Goal: Transaction & Acquisition: Obtain resource

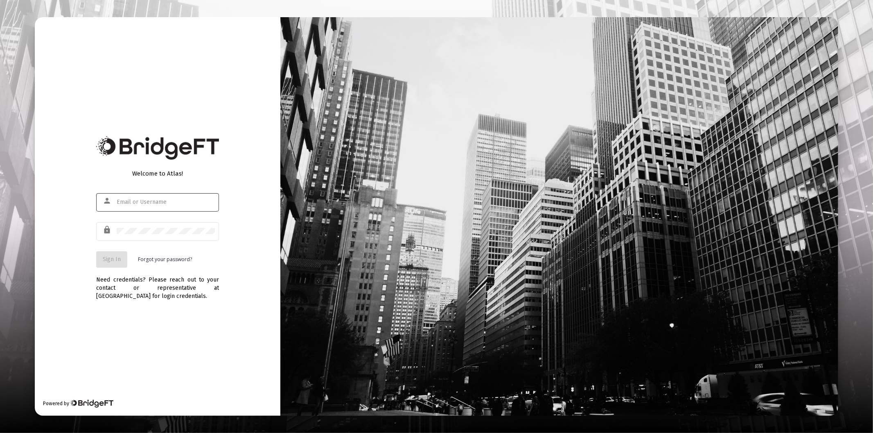
click at [126, 198] on div at bounding box center [166, 202] width 98 height 20
click at [128, 199] on input "text" at bounding box center [166, 202] width 98 height 7
type input "[PERSON_NAME][EMAIL_ADDRESS][DOMAIN_NAME]"
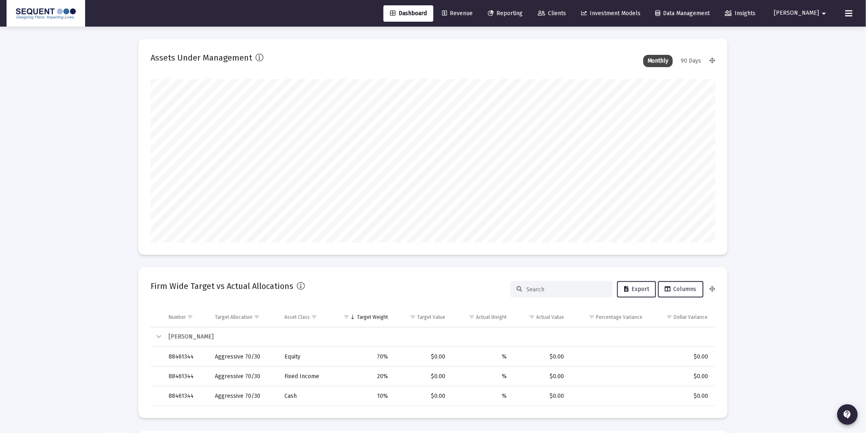
scroll to position [164, 304]
type input "[DATE]"
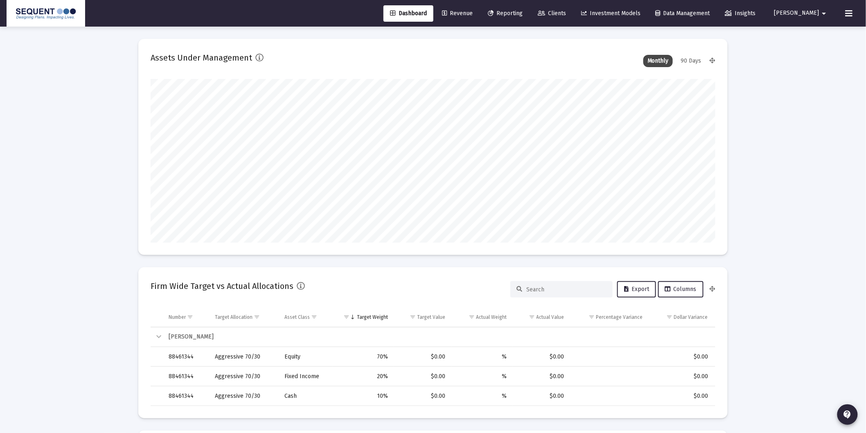
click at [523, 11] on span "Reporting" at bounding box center [505, 13] width 35 height 7
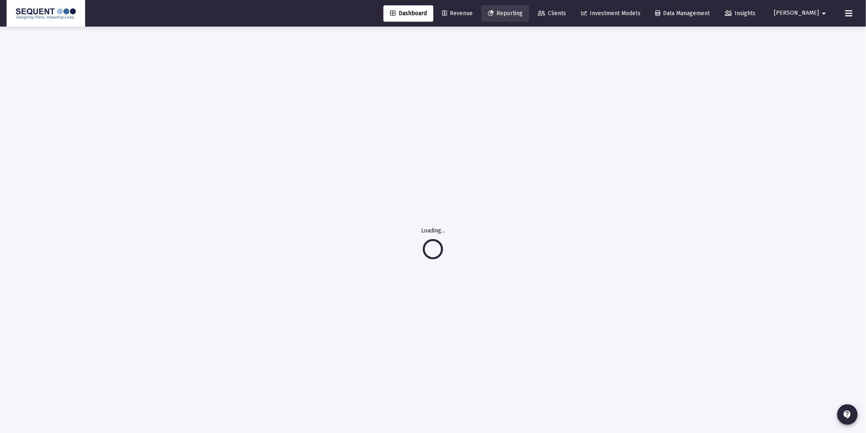
click at [561, 9] on link "Clients" at bounding box center [551, 13] width 41 height 16
click at [566, 11] on span "Clients" at bounding box center [552, 13] width 28 height 7
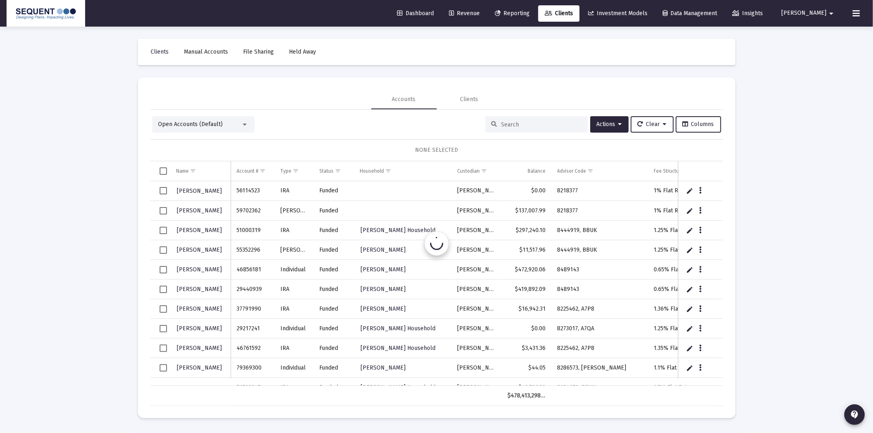
click at [572, 12] on span "Clients" at bounding box center [559, 13] width 28 height 7
click at [517, 120] on div at bounding box center [537, 124] width 102 height 16
click at [526, 121] on input at bounding box center [541, 124] width 80 height 7
click at [530, 123] on input at bounding box center [541, 124] width 80 height 7
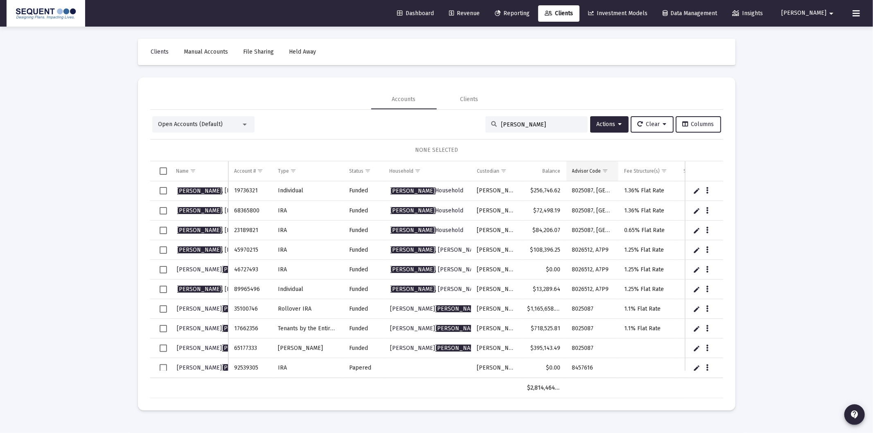
type input "[PERSON_NAME]"
click at [607, 174] on span "Show filter options for column 'Advisor Code'" at bounding box center [606, 171] width 6 height 6
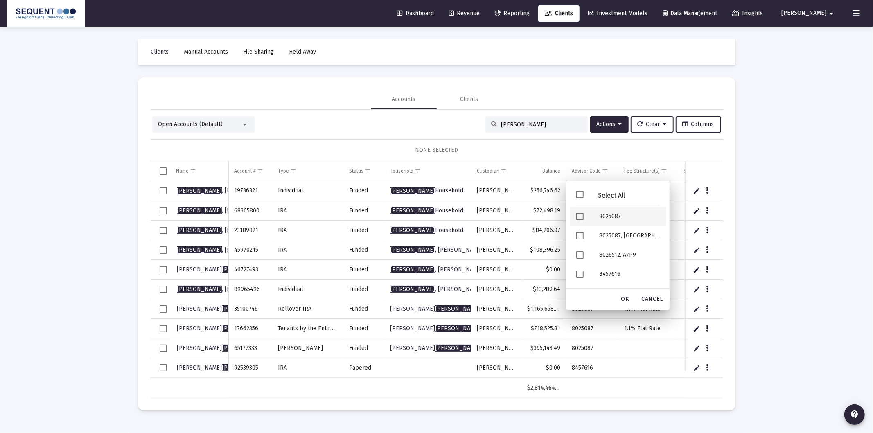
click at [609, 218] on div "8025087" at bounding box center [630, 216] width 74 height 19
click at [605, 236] on div "8025087, [GEOGRAPHIC_DATA]" at bounding box center [630, 235] width 74 height 19
click at [623, 298] on span "OK" at bounding box center [625, 299] width 8 height 7
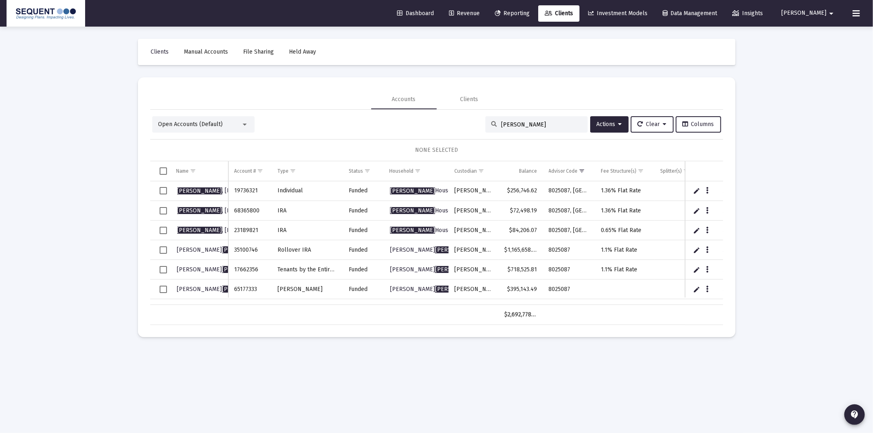
click at [165, 248] on span "Select row" at bounding box center [163, 249] width 7 height 7
click at [707, 252] on icon "Data grid" at bounding box center [707, 250] width 2 height 10
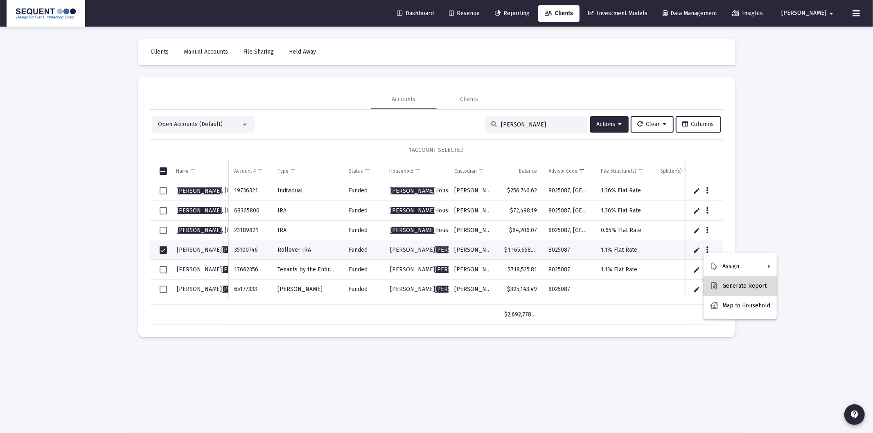
click at [743, 290] on button "Generate Report" at bounding box center [740, 286] width 73 height 20
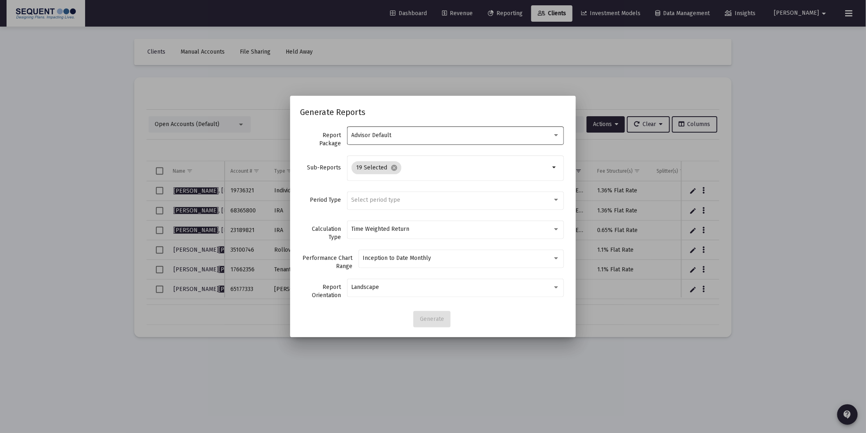
click at [424, 139] on div "Advisor Default" at bounding box center [456, 135] width 208 height 20
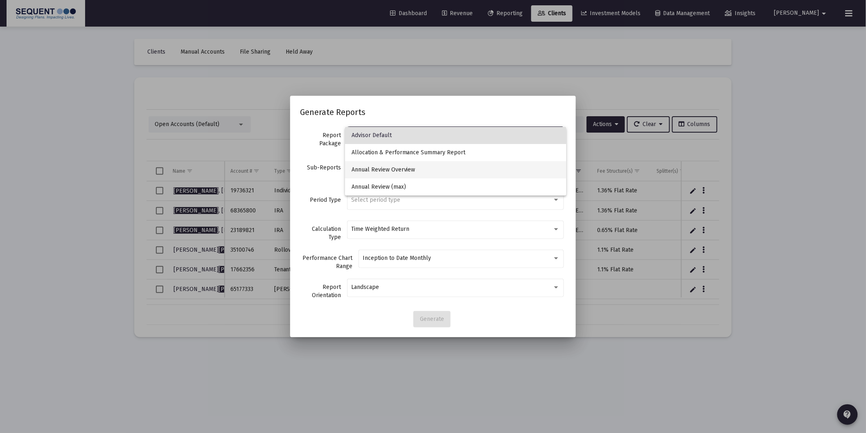
click at [410, 169] on span "Annual Review Overview" at bounding box center [456, 169] width 208 height 17
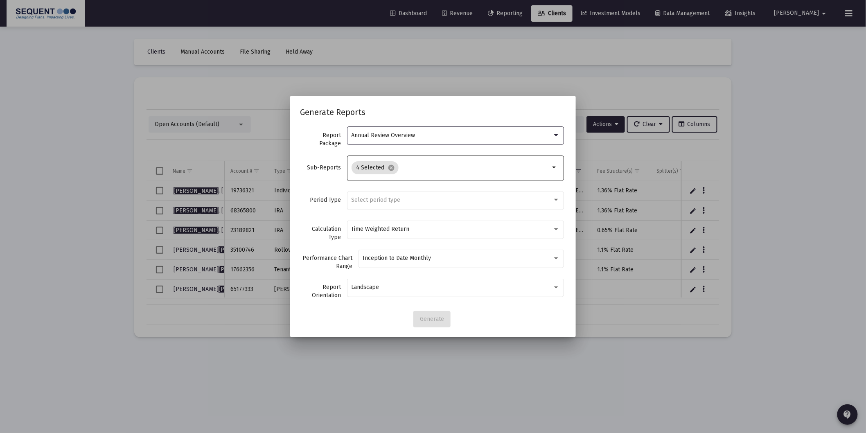
click at [425, 167] on input "Selection" at bounding box center [476, 168] width 148 height 7
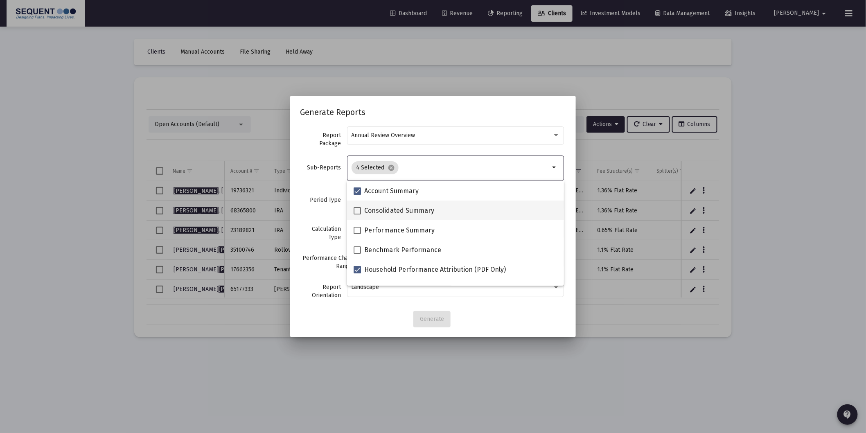
click at [399, 210] on span "Consolidated Summary" at bounding box center [399, 211] width 70 height 10
click at [357, 215] on input "Consolidated Summary" at bounding box center [357, 215] width 0 height 0
click at [398, 210] on span "Consolidated Summary" at bounding box center [399, 211] width 70 height 10
click at [357, 215] on input "Consolidated Summary" at bounding box center [357, 215] width 0 height 0
checkbox input "false"
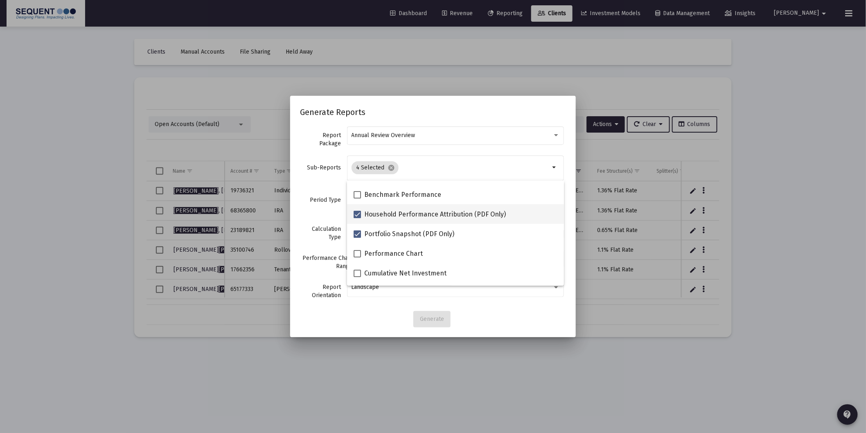
scroll to position [45, 0]
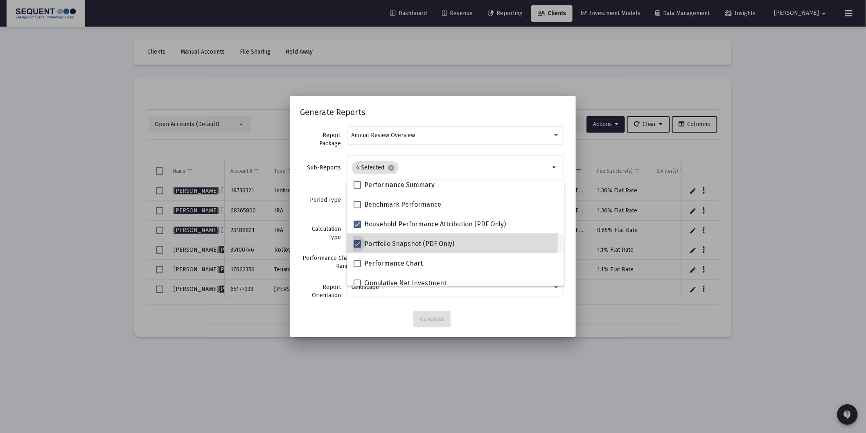
click at [407, 240] on span "Portfolio Snapshot (PDF Only)" at bounding box center [409, 244] width 90 height 10
click at [357, 248] on input "Portfolio Snapshot (PDF Only)" at bounding box center [357, 248] width 0 height 0
click at [411, 246] on span "Portfolio Snapshot (PDF Only)" at bounding box center [409, 244] width 90 height 10
click at [357, 248] on input "Portfolio Snapshot (PDF Only)" at bounding box center [357, 248] width 0 height 0
checkbox input "true"
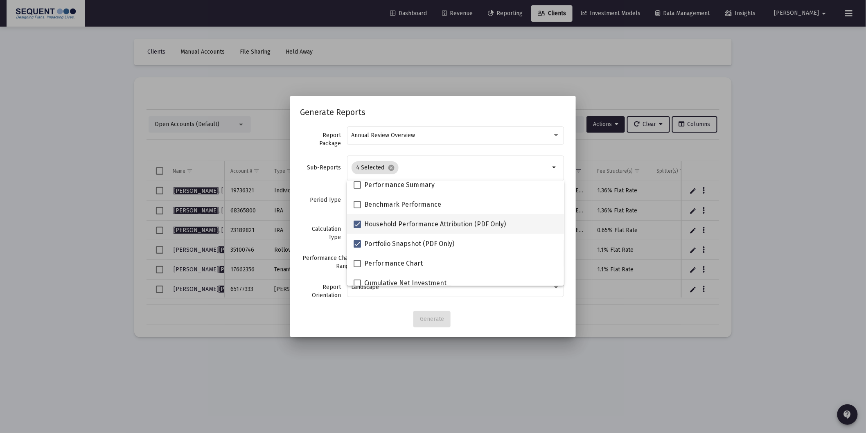
click at [404, 219] on span "Household Performance Attribution (PDF Only)" at bounding box center [435, 224] width 142 height 10
click at [357, 228] on input "Household Performance Attribution (PDF Only)" at bounding box center [357, 228] width 0 height 0
click at [393, 225] on span "Household Performance Attribution (PDF Only)" at bounding box center [435, 224] width 142 height 10
click at [357, 228] on input "Household Performance Attribution (PDF Only)" at bounding box center [357, 228] width 0 height 0
click at [395, 224] on span "Household Performance Attribution (PDF Only)" at bounding box center [435, 224] width 142 height 10
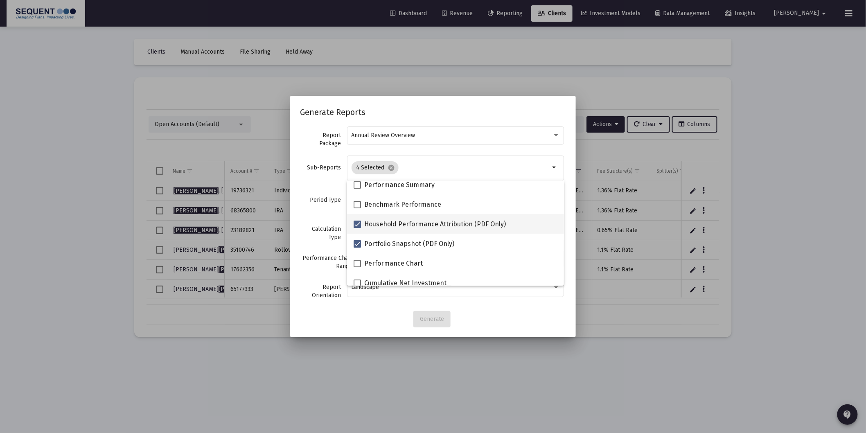
click at [357, 228] on input "Household Performance Attribution (PDF Only)" at bounding box center [357, 228] width 0 height 0
checkbox input "false"
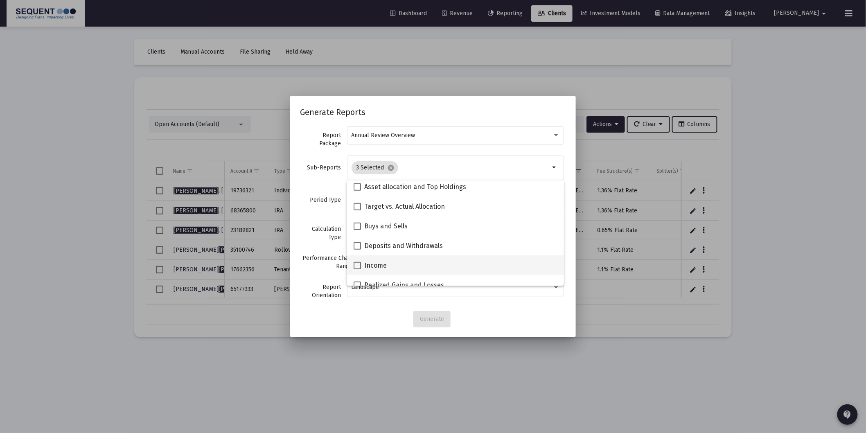
scroll to position [227, 0]
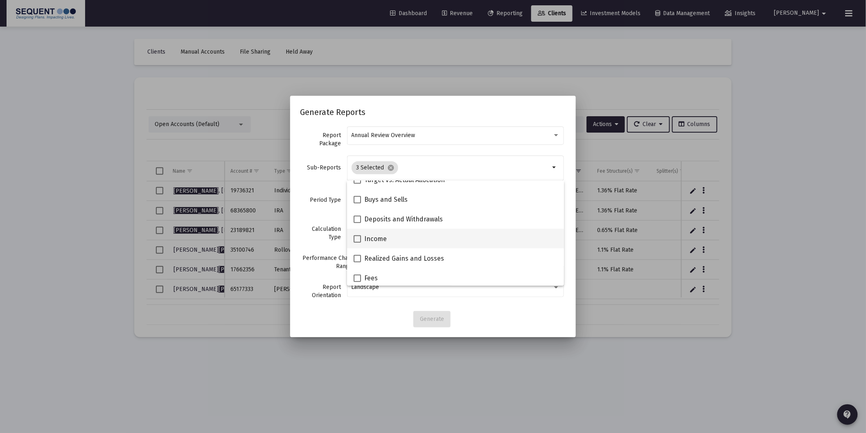
click at [375, 240] on span "Income" at bounding box center [375, 239] width 23 height 10
click at [357, 243] on input "Income" at bounding box center [357, 243] width 0 height 0
checkbox input "true"
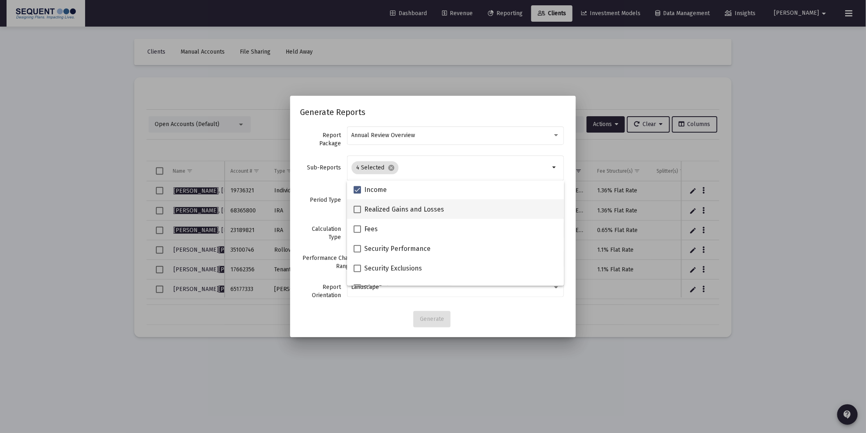
scroll to position [318, 0]
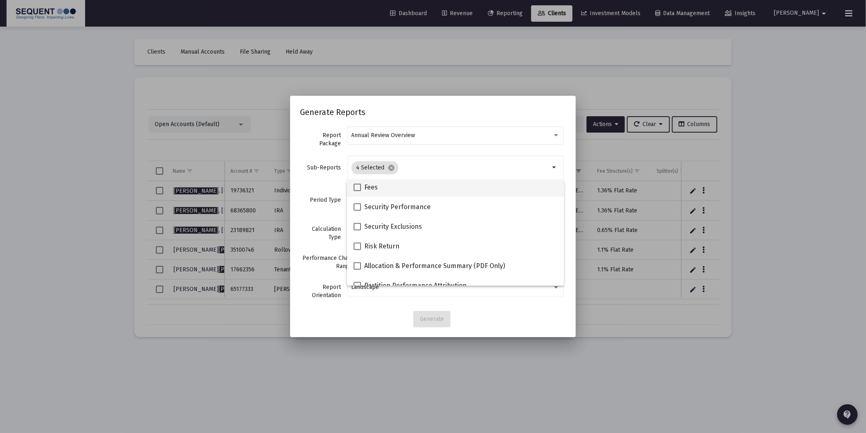
click at [370, 190] on span "Fees" at bounding box center [371, 188] width 14 height 10
click at [357, 191] on input "Fees" at bounding box center [357, 191] width 0 height 0
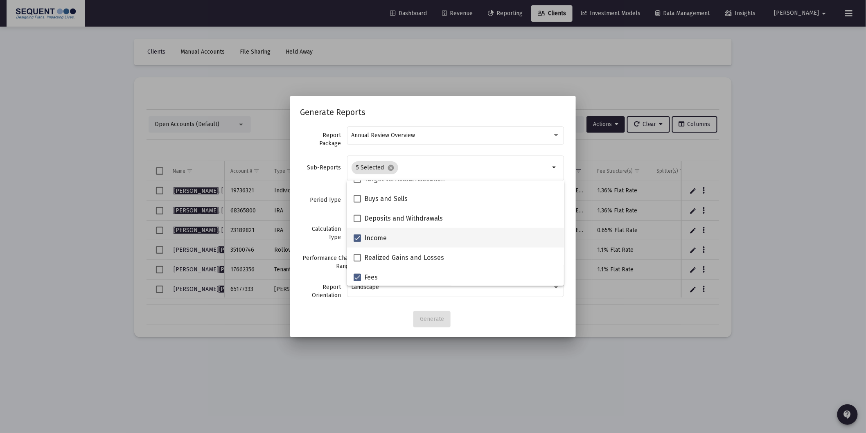
scroll to position [227, 0]
drag, startPoint x: 359, startPoint y: 278, endPoint x: 370, endPoint y: 271, distance: 13.5
click at [359, 278] on span at bounding box center [357, 278] width 7 height 7
click at [357, 282] on input "Fees" at bounding box center [357, 282] width 0 height 0
checkbox input "false"
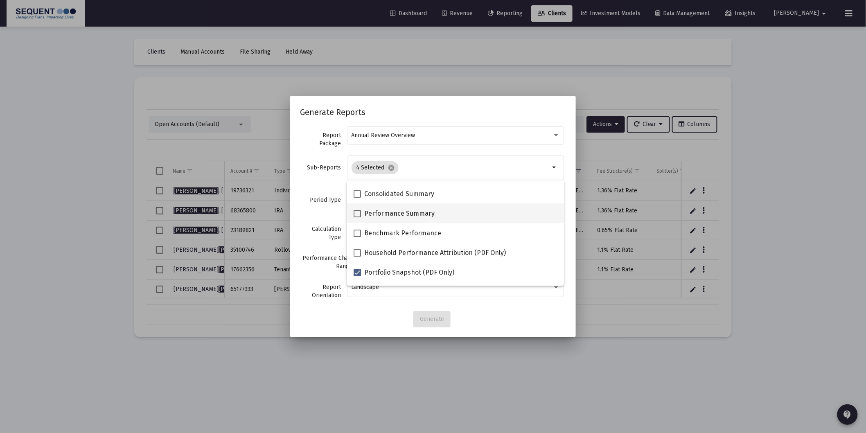
scroll to position [0, 0]
click at [359, 210] on span at bounding box center [357, 210] width 7 height 7
click at [357, 215] on input "Consolidated Summary" at bounding box center [357, 215] width 0 height 0
checkbox input "true"
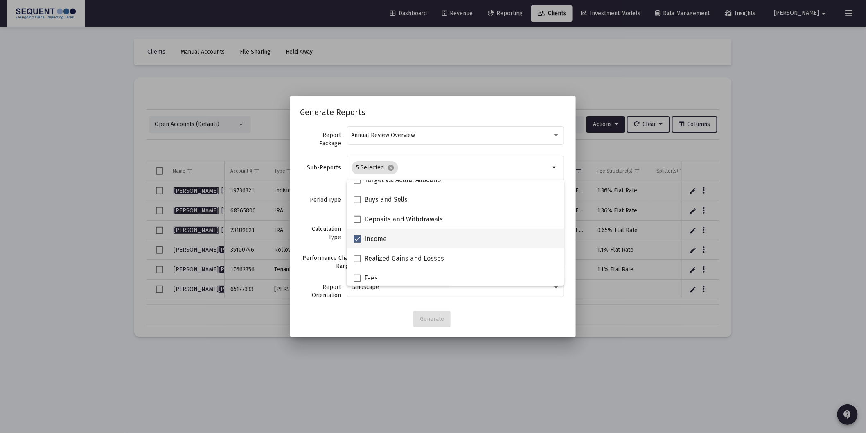
click at [357, 243] on label "Income" at bounding box center [370, 239] width 33 height 10
click at [357, 243] on input "Income" at bounding box center [357, 243] width 0 height 0
checkbox input "false"
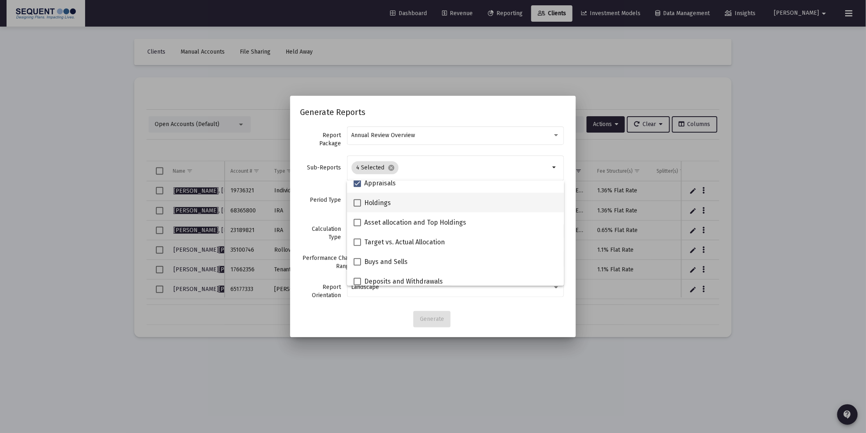
scroll to position [145, 0]
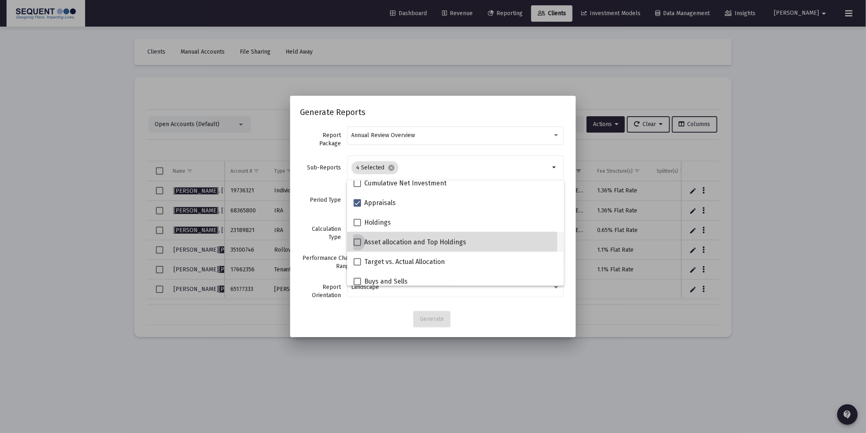
click at [386, 242] on span "Asset allocation and Top Holdings" at bounding box center [415, 242] width 102 height 10
click at [357, 246] on input "Asset allocation and Top Holdings" at bounding box center [357, 246] width 0 height 0
checkbox input "true"
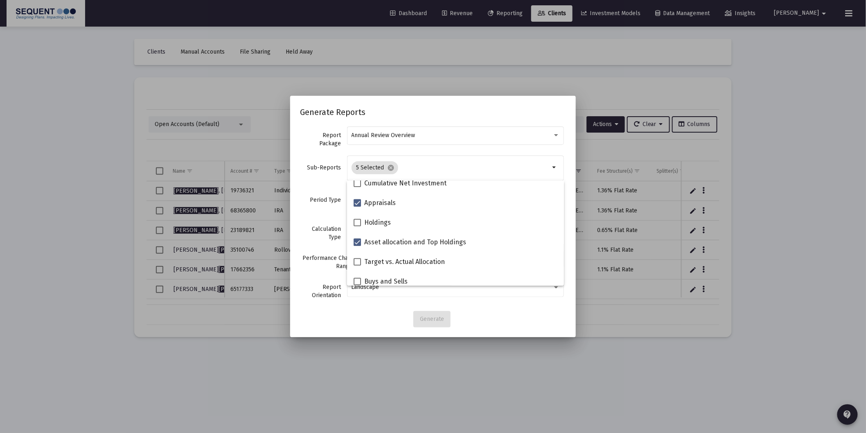
click at [530, 314] on div "Generate" at bounding box center [433, 319] width 266 height 16
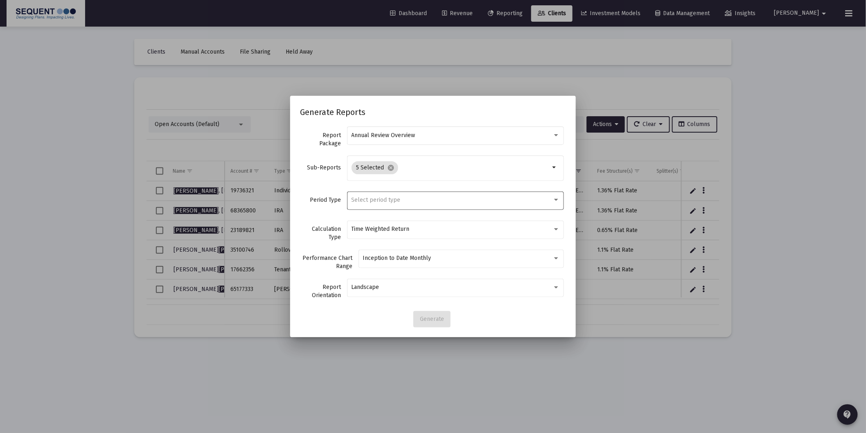
click at [394, 203] on span "Select period type" at bounding box center [376, 200] width 49 height 7
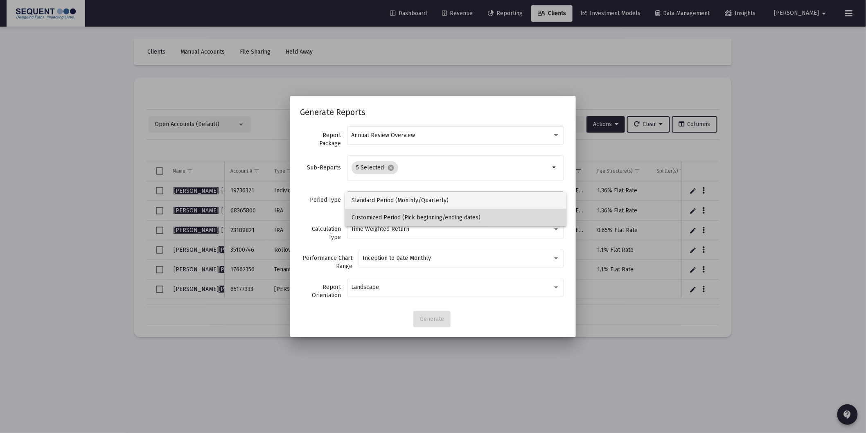
click at [371, 216] on span "Customized Period (Pick beginning/ending dates)" at bounding box center [456, 217] width 208 height 17
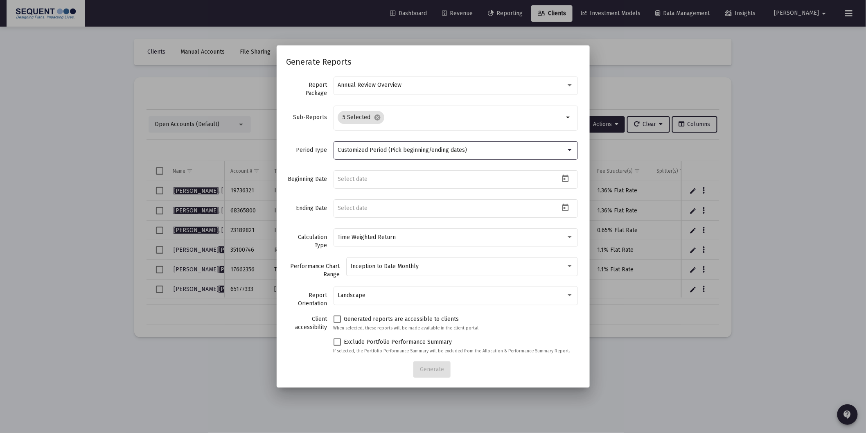
click at [357, 153] on span "Customized Period (Pick beginning/ending dates)" at bounding box center [402, 150] width 129 height 7
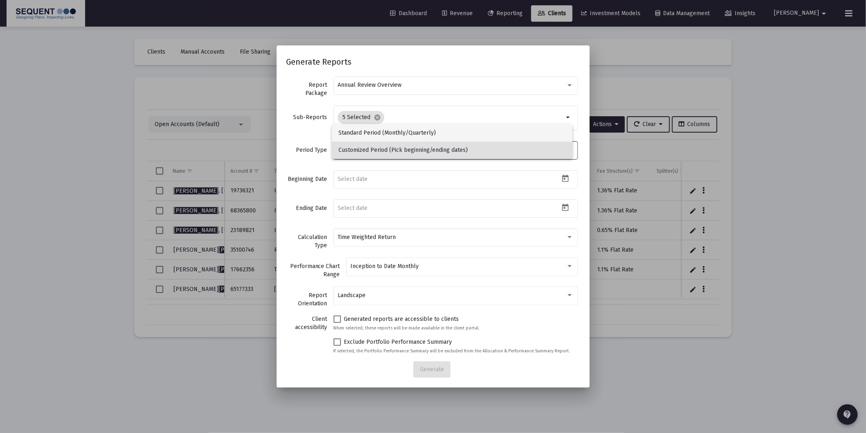
click at [355, 135] on span "Standard Period (Monthly/Quarterly)" at bounding box center [452, 132] width 227 height 17
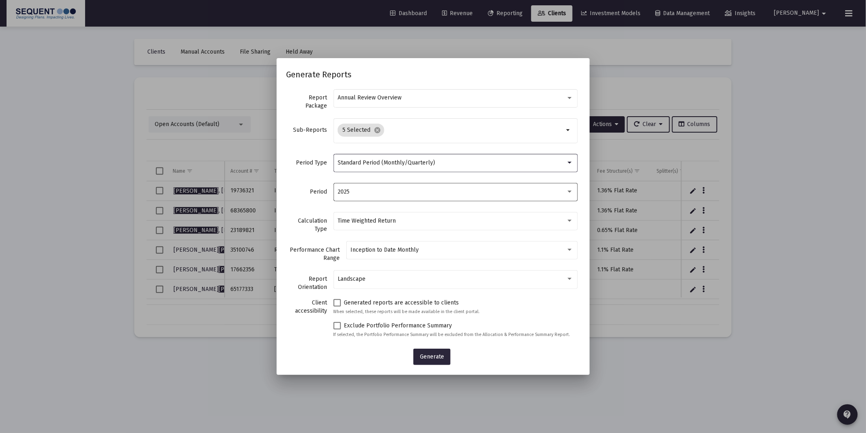
click at [431, 194] on div "2025" at bounding box center [452, 192] width 228 height 7
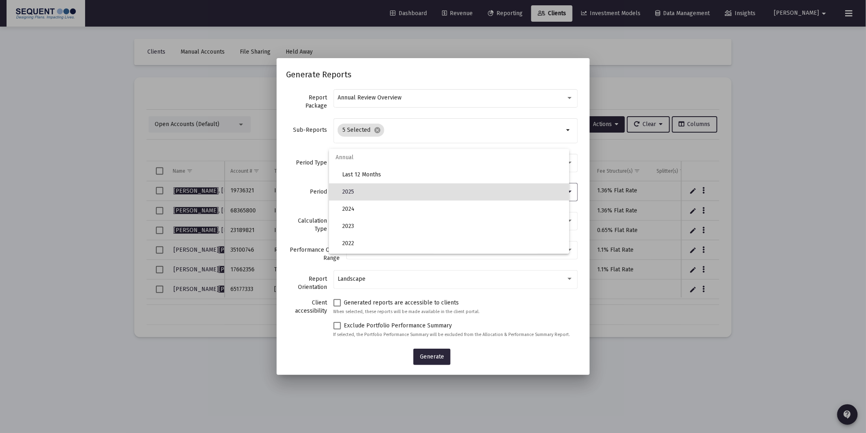
click at [395, 261] on div at bounding box center [433, 216] width 866 height 433
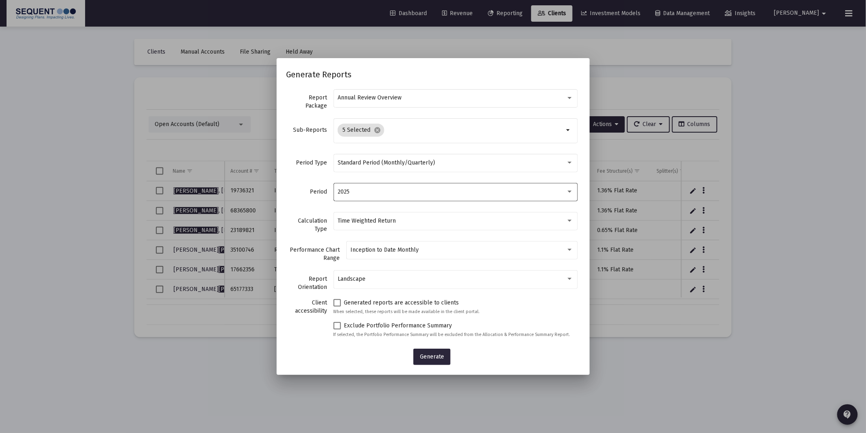
click at [370, 193] on div "2025" at bounding box center [452, 192] width 228 height 7
drag, startPoint x: 377, startPoint y: 145, endPoint x: 363, endPoint y: 154, distance: 16.0
click at [375, 145] on div at bounding box center [433, 216] width 866 height 433
click at [368, 164] on span "Standard Period (Monthly/Quarterly)" at bounding box center [386, 162] width 97 height 7
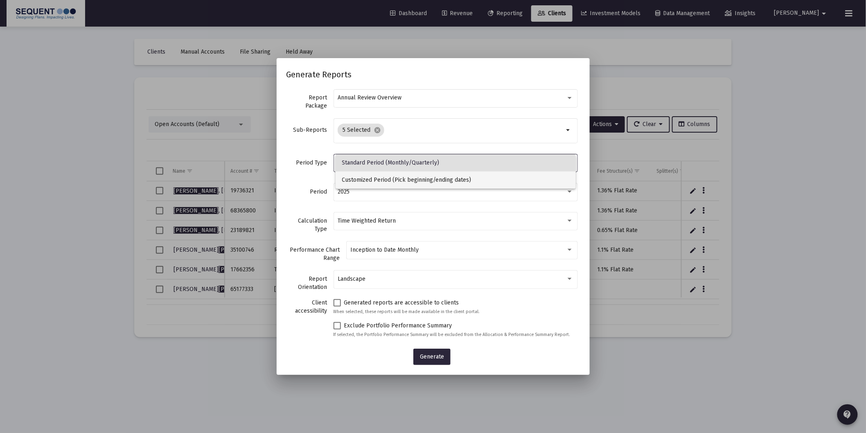
click at [373, 183] on span "Customized Period (Pick beginning/ending dates)" at bounding box center [455, 180] width 227 height 17
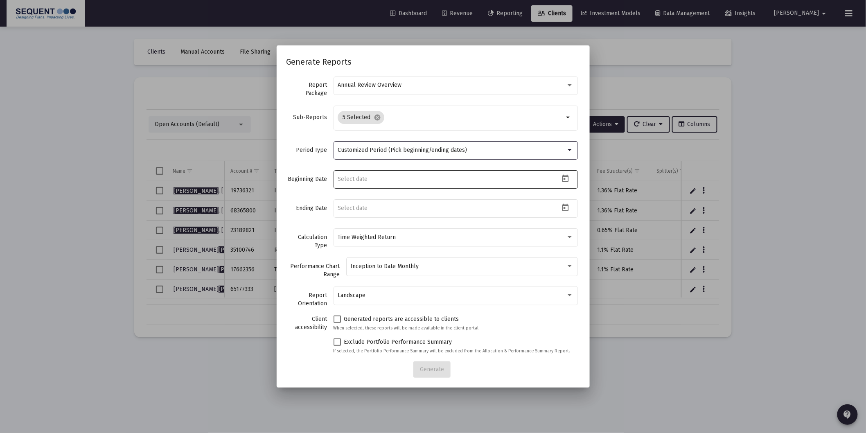
click at [373, 178] on input at bounding box center [449, 179] width 222 height 7
click at [561, 179] on icon "Open calendar" at bounding box center [565, 178] width 9 height 9
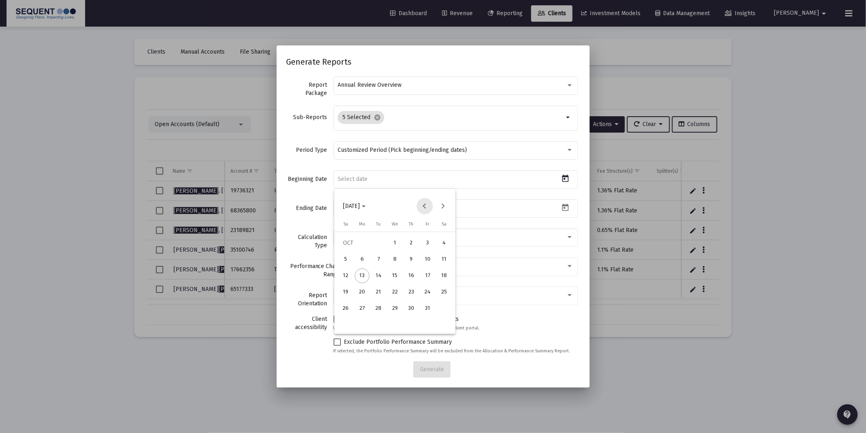
click at [424, 206] on button "Previous month" at bounding box center [425, 206] width 16 height 16
click at [422, 206] on button "Previous month" at bounding box center [425, 206] width 16 height 16
click at [421, 206] on button "Previous month" at bounding box center [425, 206] width 16 height 16
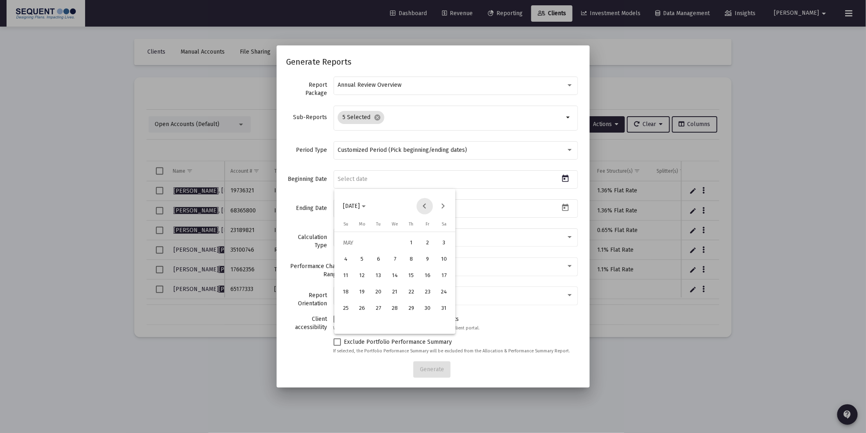
click at [421, 206] on button "Previous month" at bounding box center [425, 206] width 16 height 16
click at [384, 256] on div "1" at bounding box center [378, 259] width 15 height 15
type input "[DATE]"
click at [562, 207] on icon "Open calendar" at bounding box center [565, 207] width 9 height 9
click at [423, 231] on button "Previous month" at bounding box center [425, 235] width 16 height 16
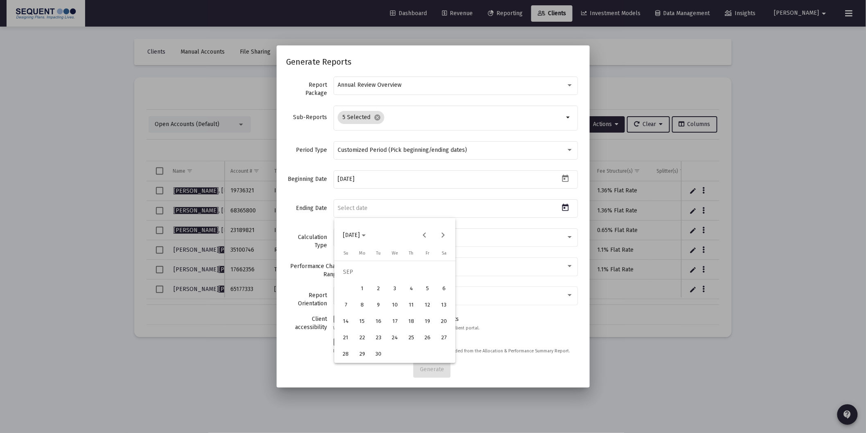
click at [379, 354] on div "30" at bounding box center [378, 354] width 15 height 15
type input "[DATE]"
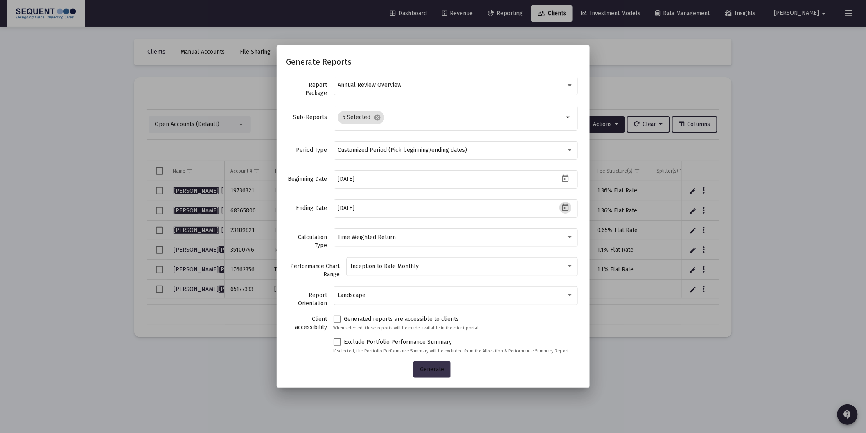
click at [436, 371] on span "Generate" at bounding box center [432, 369] width 24 height 7
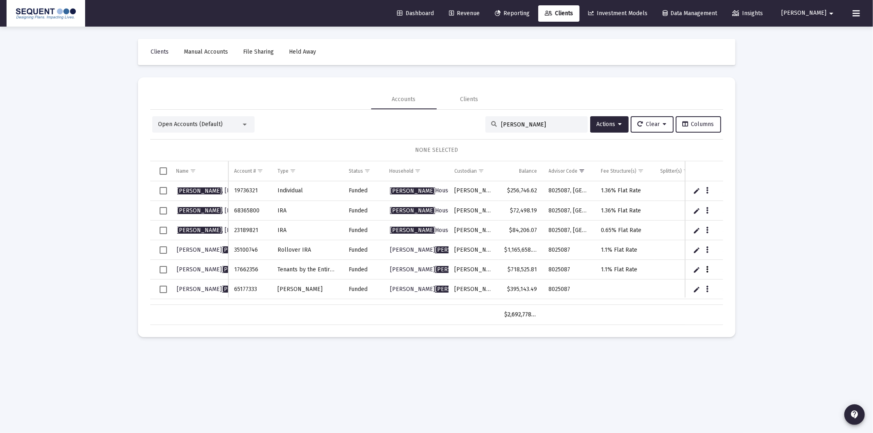
click at [707, 268] on icon "Data grid" at bounding box center [707, 270] width 2 height 10
click at [729, 303] on button "Generate Report" at bounding box center [740, 306] width 73 height 20
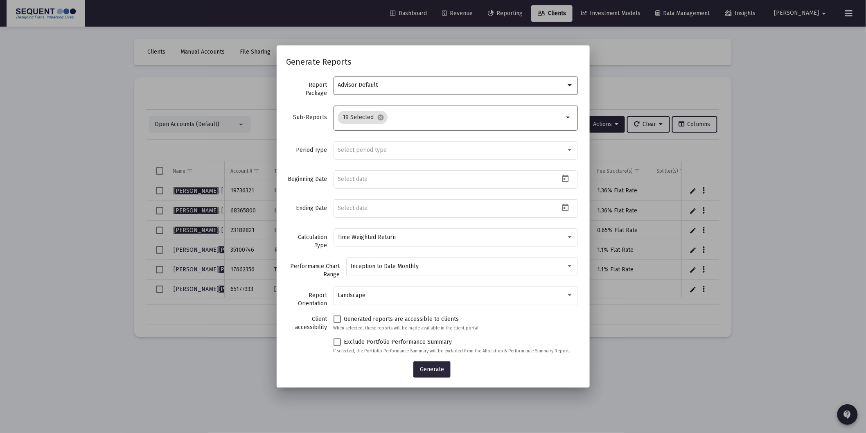
click at [395, 117] on input "Selection" at bounding box center [477, 117] width 173 height 7
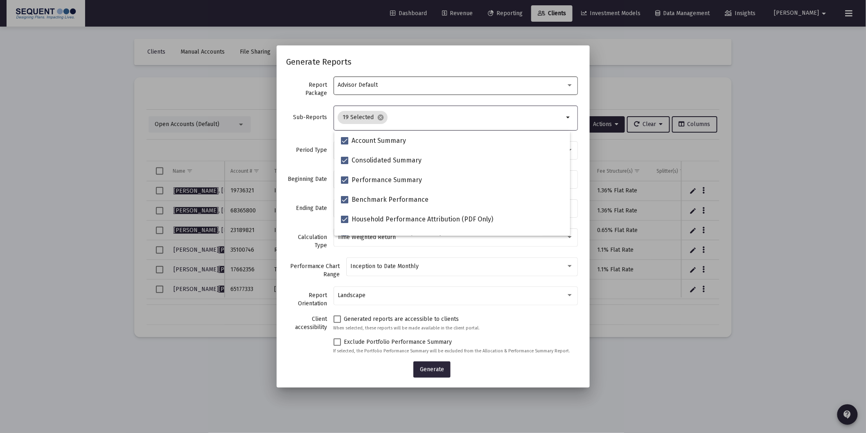
click at [400, 76] on div "Advisor Default" at bounding box center [456, 85] width 236 height 20
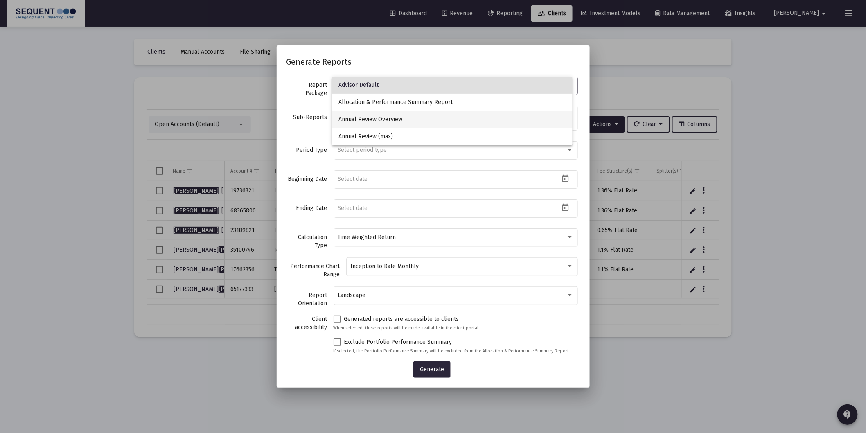
click at [395, 116] on span "Annual Review Overview" at bounding box center [452, 119] width 227 height 17
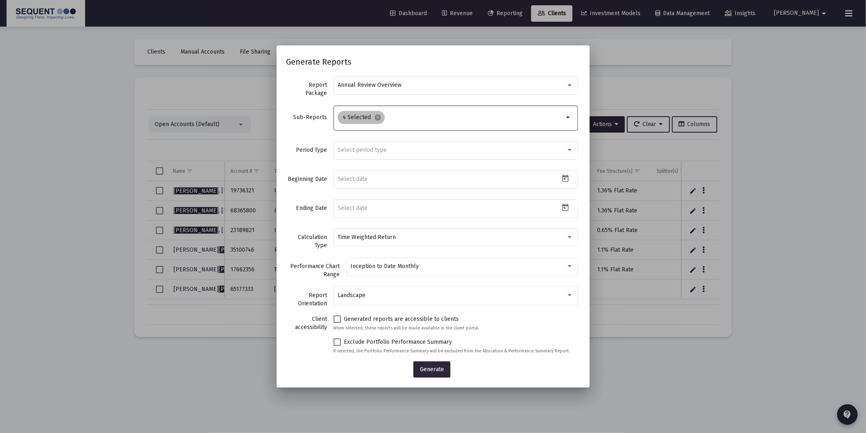
click at [404, 121] on div "4 Selected cancel" at bounding box center [450, 117] width 229 height 16
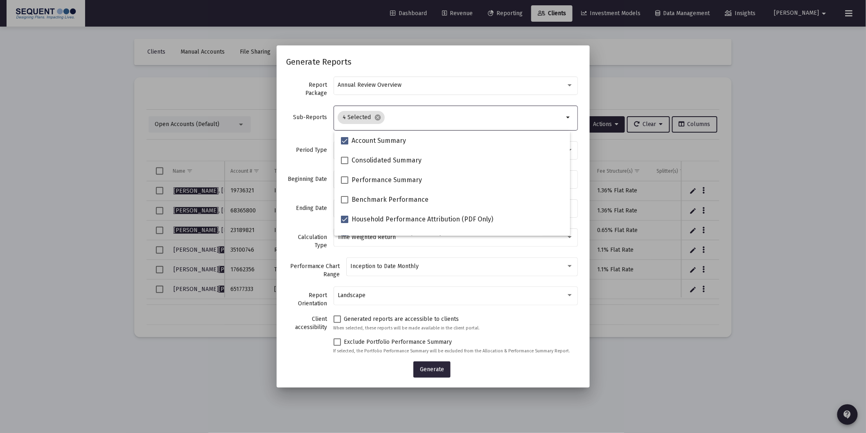
click at [388, 114] on input "Selection" at bounding box center [476, 117] width 176 height 7
click at [383, 161] on span "Consolidated Summary" at bounding box center [387, 161] width 70 height 10
click at [345, 164] on input "Consolidated Summary" at bounding box center [344, 164] width 0 height 0
checkbox input "true"
click at [375, 219] on span "Household Performance Attribution (PDF Only)" at bounding box center [423, 220] width 142 height 10
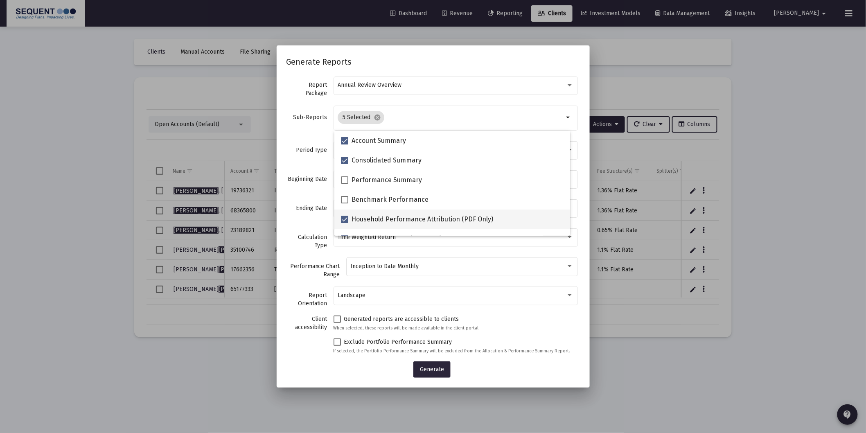
click at [345, 223] on input "Household Performance Attribution (PDF Only)" at bounding box center [344, 223] width 0 height 0
checkbox input "false"
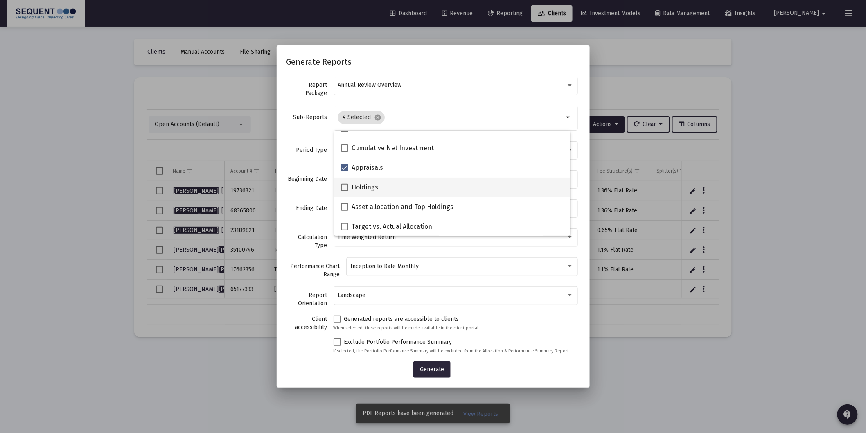
scroll to position [145, 0]
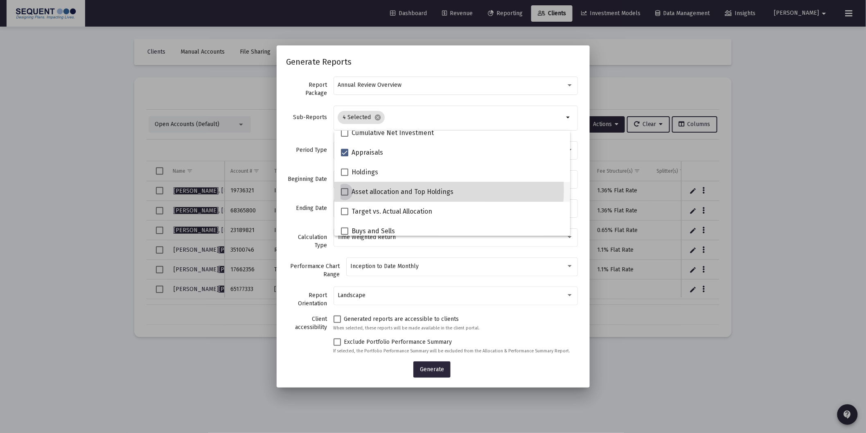
click at [420, 190] on span "Asset allocation and Top Holdings" at bounding box center [403, 192] width 102 height 10
click at [345, 196] on input "Asset allocation and Top Holdings" at bounding box center [344, 196] width 0 height 0
checkbox input "true"
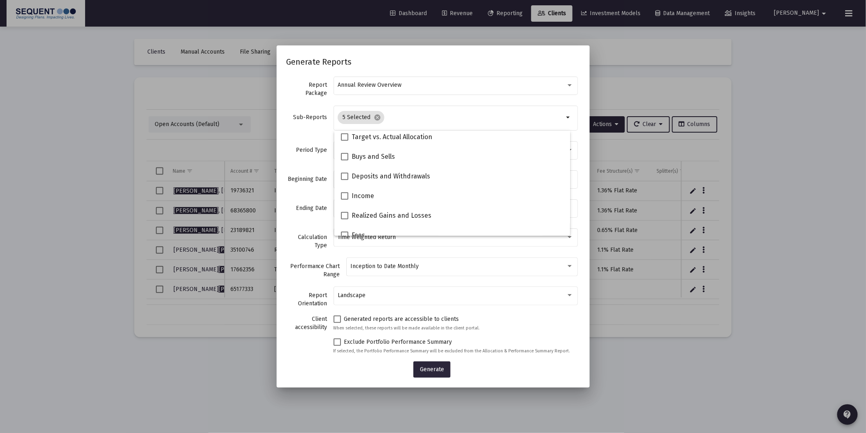
scroll to position [318, 0]
click at [494, 337] on div "Generated reports are accessible to clients When selected, these reports will b…" at bounding box center [456, 337] width 244 height 46
click at [499, 149] on div "Select period type" at bounding box center [452, 150] width 228 height 7
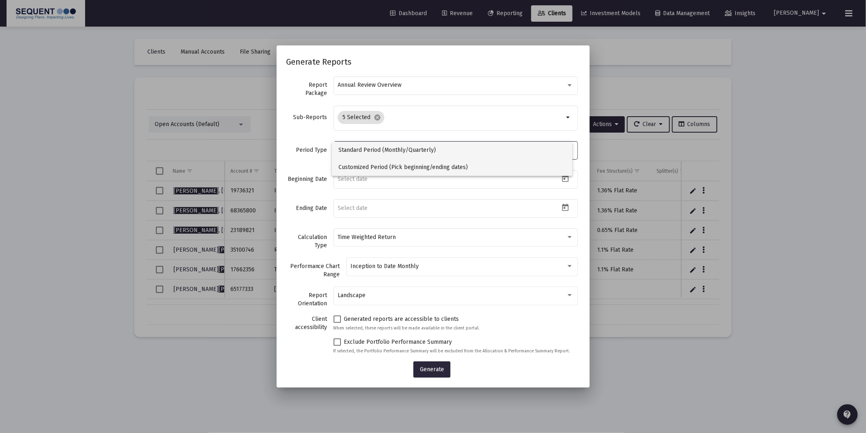
click at [390, 162] on span "Customized Period (Pick beginning/ending dates)" at bounding box center [452, 167] width 227 height 17
click at [560, 174] on button "Open calendar" at bounding box center [566, 179] width 12 height 12
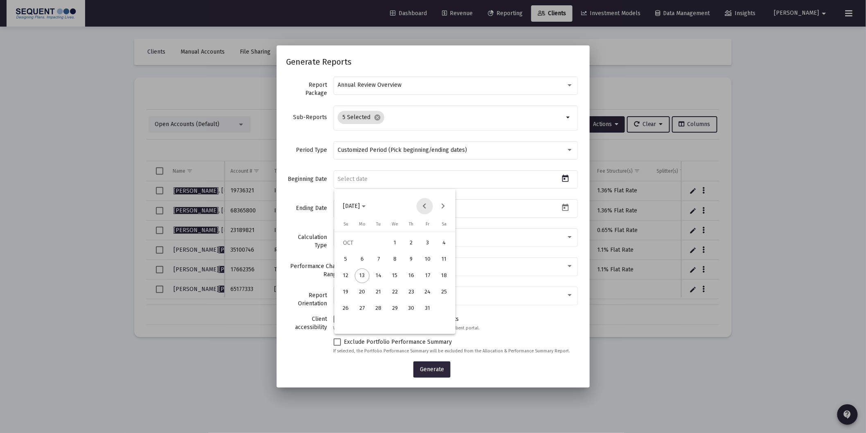
click at [422, 203] on button "Previous month" at bounding box center [425, 206] width 16 height 16
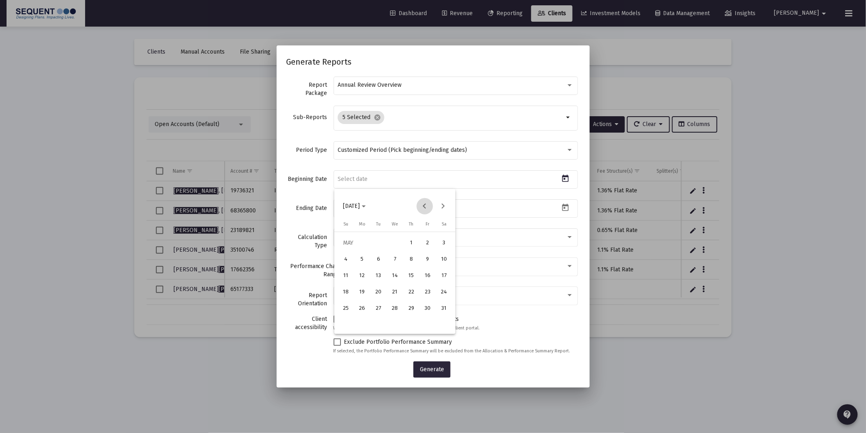
click at [422, 203] on button "Previous month" at bounding box center [425, 206] width 16 height 16
click at [381, 262] on div "1" at bounding box center [378, 259] width 15 height 15
click at [561, 178] on icon "Open calendar" at bounding box center [565, 178] width 9 height 9
click at [441, 207] on button "Next month" at bounding box center [443, 206] width 16 height 16
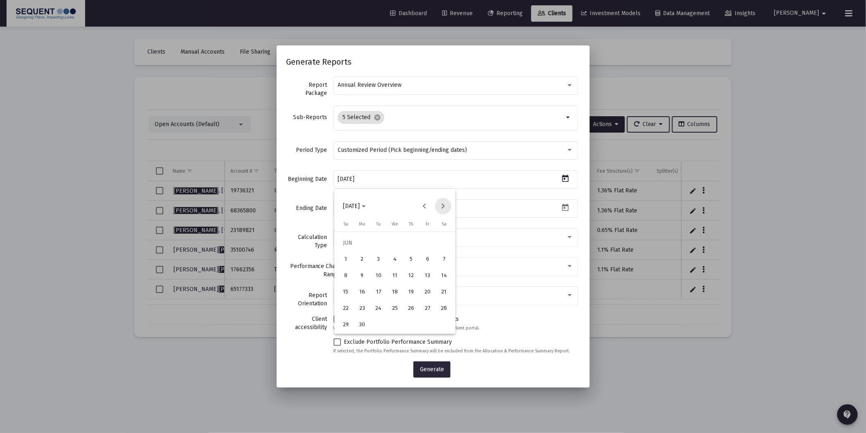
click at [441, 207] on button "Next month" at bounding box center [443, 206] width 16 height 16
drag, startPoint x: 420, startPoint y: 203, endPoint x: 422, endPoint y: 210, distance: 6.6
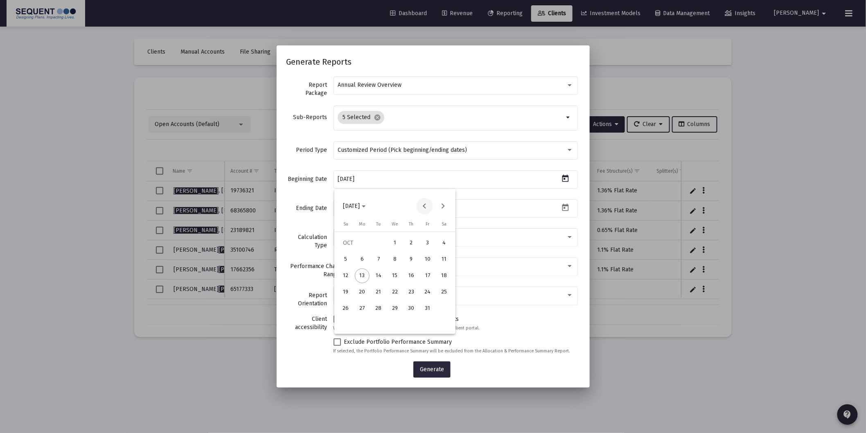
click at [420, 203] on button "Previous month" at bounding box center [425, 206] width 16 height 16
click at [378, 325] on div "30" at bounding box center [378, 325] width 15 height 15
click at [561, 183] on icon "Open calendar" at bounding box center [565, 178] width 9 height 9
click at [423, 202] on button "Previous month" at bounding box center [425, 206] width 16 height 16
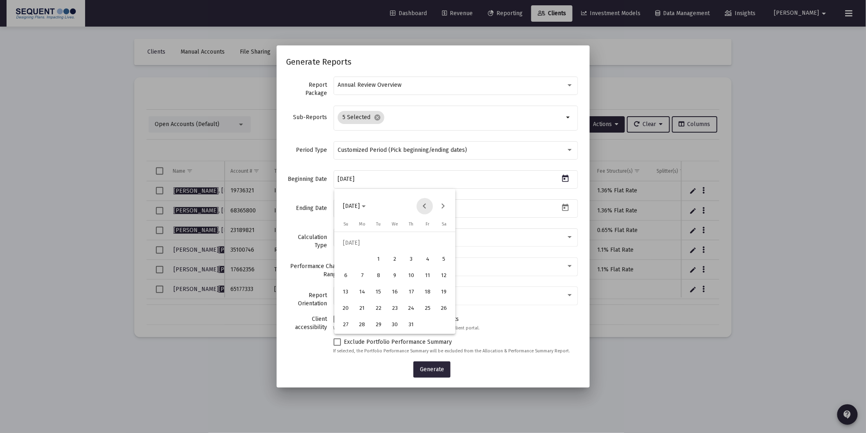
click at [422, 202] on button "Previous month" at bounding box center [425, 206] width 16 height 16
drag, startPoint x: 379, startPoint y: 257, endPoint x: 563, endPoint y: 209, distance: 189.5
click at [380, 257] on div "1" at bounding box center [378, 259] width 15 height 15
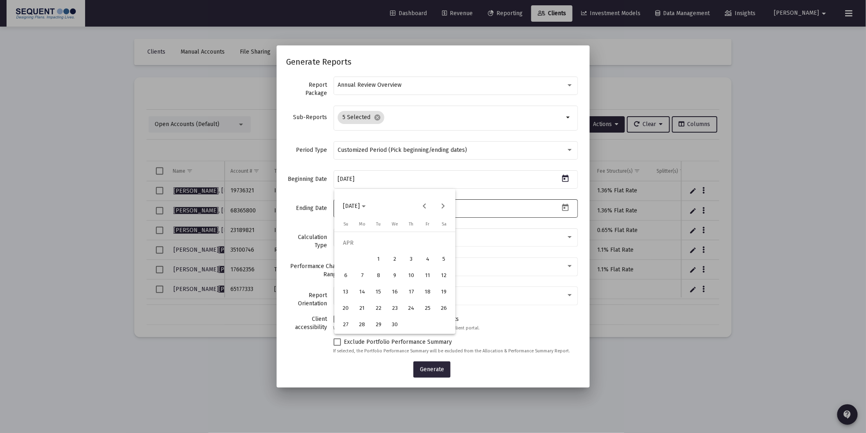
type input "[DATE]"
click at [562, 205] on icon "Open calendar" at bounding box center [565, 207] width 7 height 7
click at [425, 236] on button "Previous month" at bounding box center [425, 235] width 16 height 16
click at [384, 354] on div "30" at bounding box center [378, 354] width 15 height 15
type input "[DATE]"
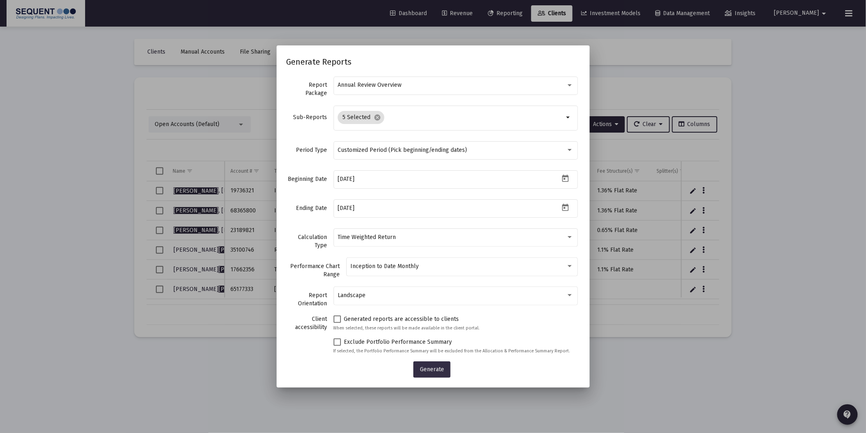
click at [432, 370] on span "Generate" at bounding box center [432, 369] width 24 height 7
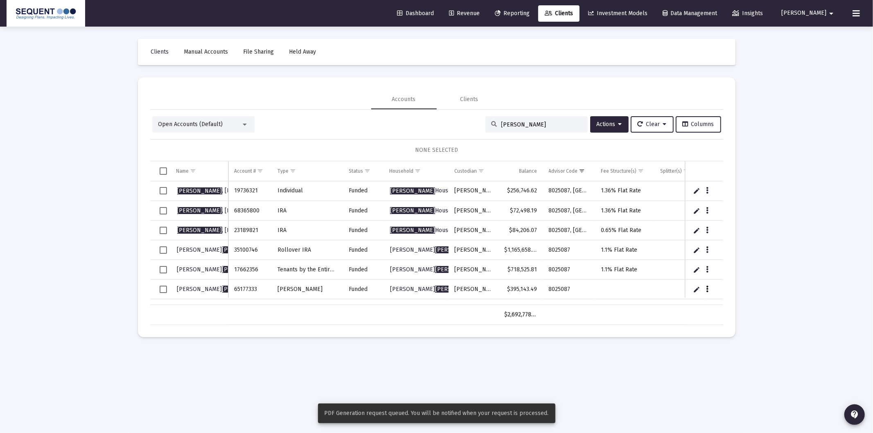
click at [707, 288] on icon "Data grid" at bounding box center [707, 290] width 2 height 10
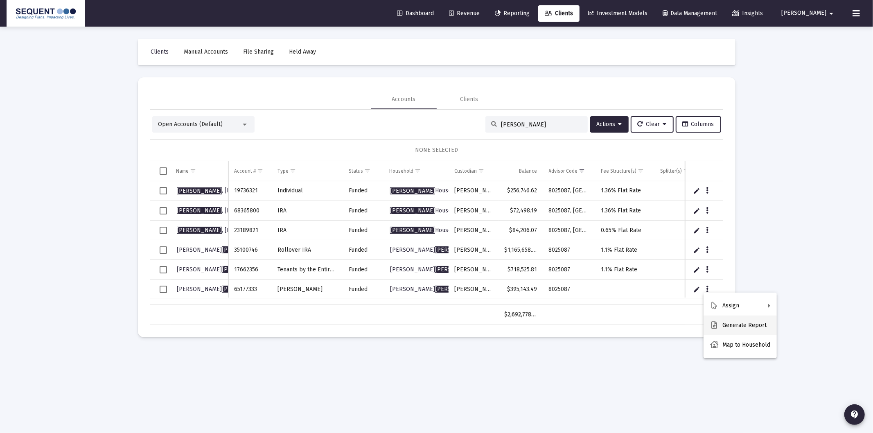
click at [743, 330] on button "Generate Report" at bounding box center [740, 326] width 73 height 20
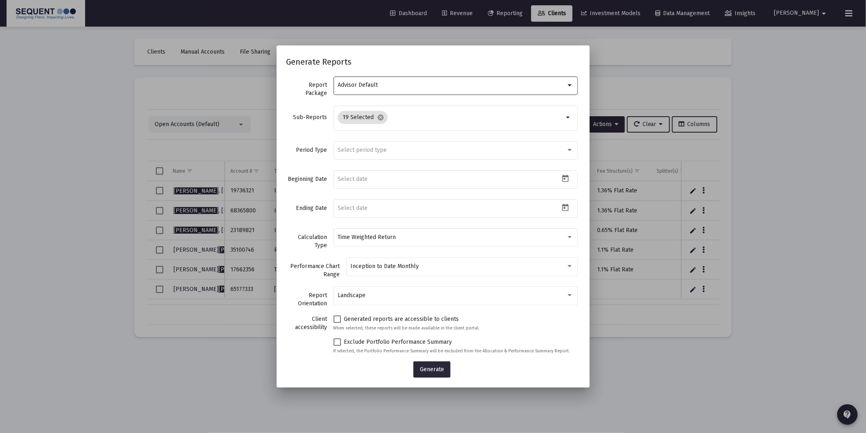
click at [386, 86] on div "Advisor Default" at bounding box center [452, 85] width 228 height 7
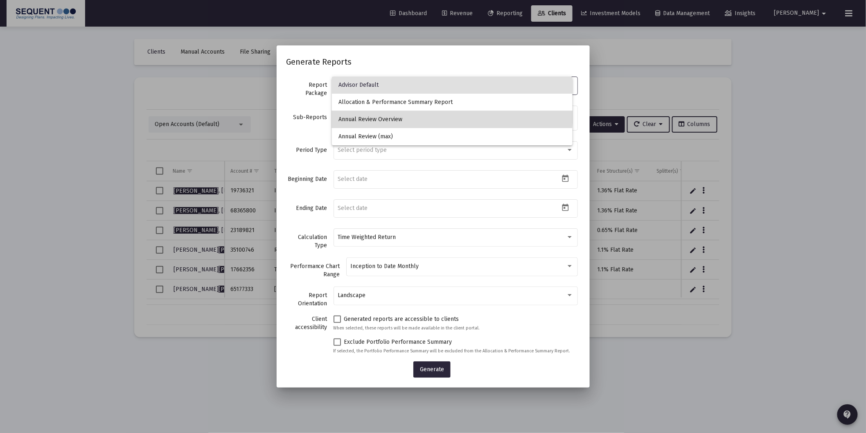
click at [403, 113] on span "Annual Review Overview" at bounding box center [452, 119] width 227 height 17
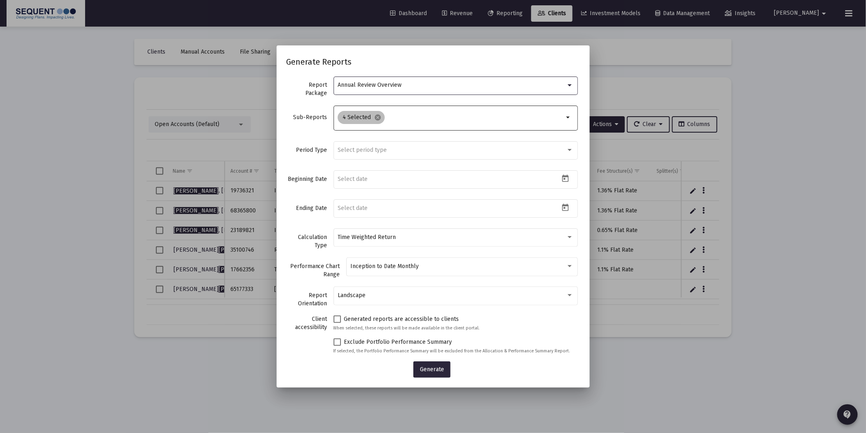
click at [407, 121] on div "4 Selected cancel" at bounding box center [450, 117] width 229 height 16
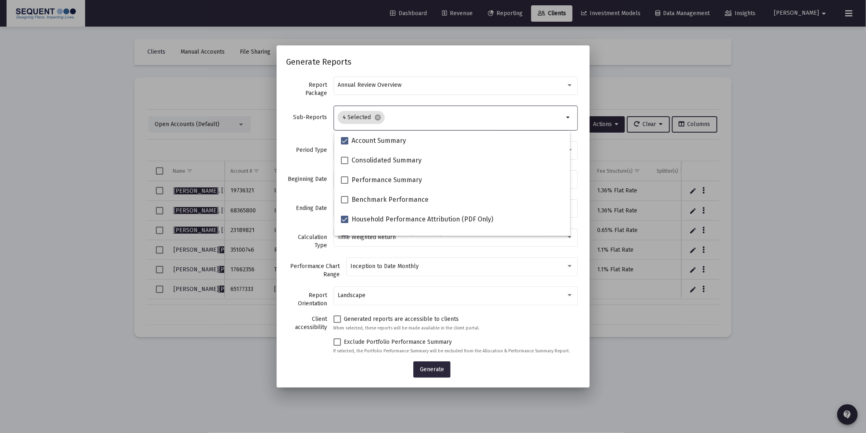
click at [396, 120] on input "Selection" at bounding box center [476, 117] width 176 height 7
click at [390, 158] on span "Consolidated Summary" at bounding box center [387, 161] width 70 height 10
click at [345, 164] on input "Consolidated Summary" at bounding box center [344, 164] width 0 height 0
checkbox input "true"
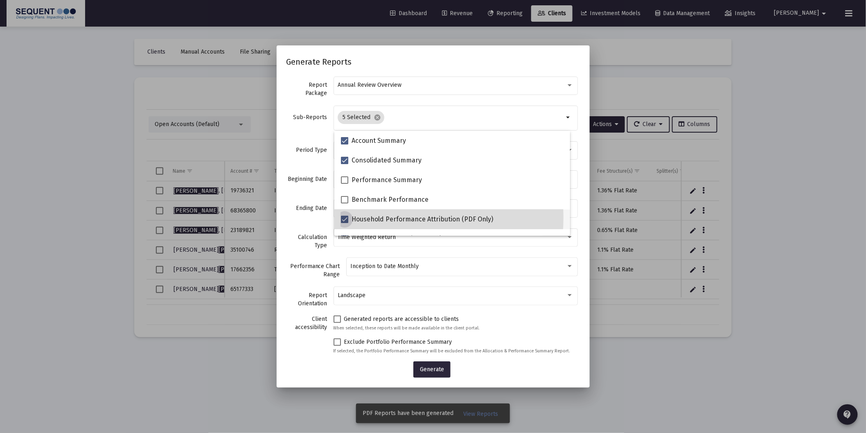
click at [382, 217] on span "Household Performance Attribution (PDF Only)" at bounding box center [423, 220] width 142 height 10
click at [345, 223] on input "Household Performance Attribution (PDF Only)" at bounding box center [344, 223] width 0 height 0
checkbox input "false"
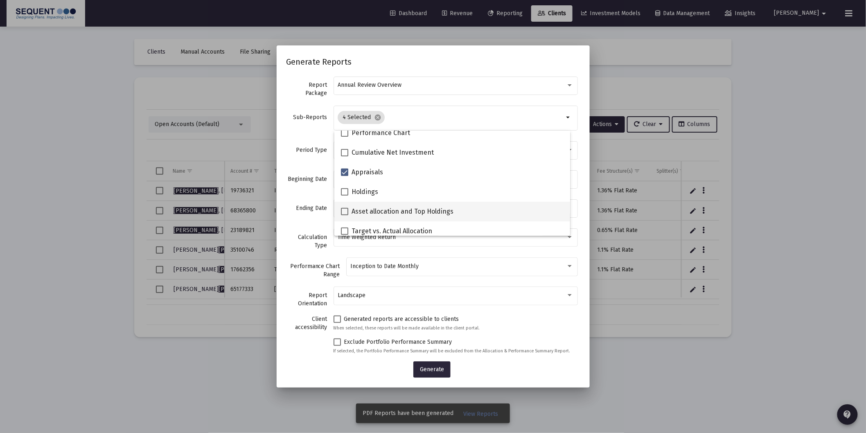
scroll to position [136, 0]
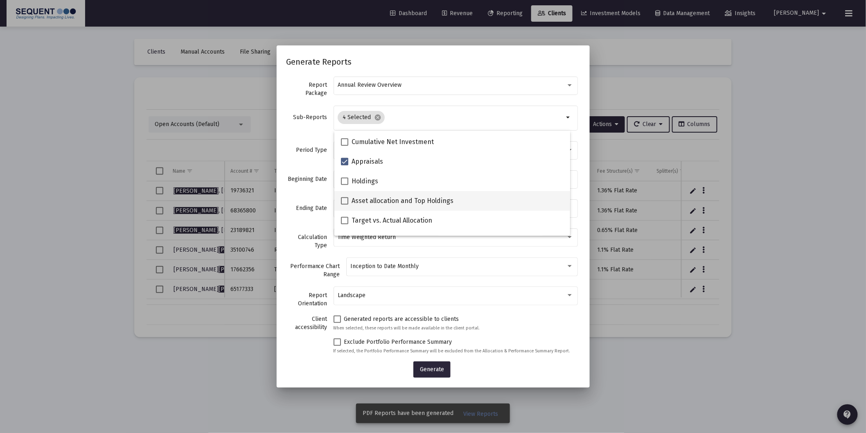
click at [379, 201] on span "Asset allocation and Top Holdings" at bounding box center [403, 201] width 102 height 10
click at [345, 205] on input "Asset allocation and Top Holdings" at bounding box center [344, 205] width 0 height 0
checkbox input "true"
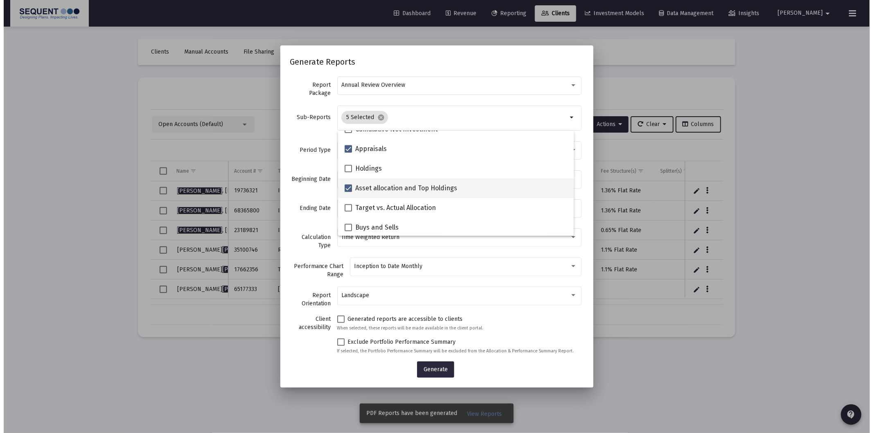
scroll to position [145, 0]
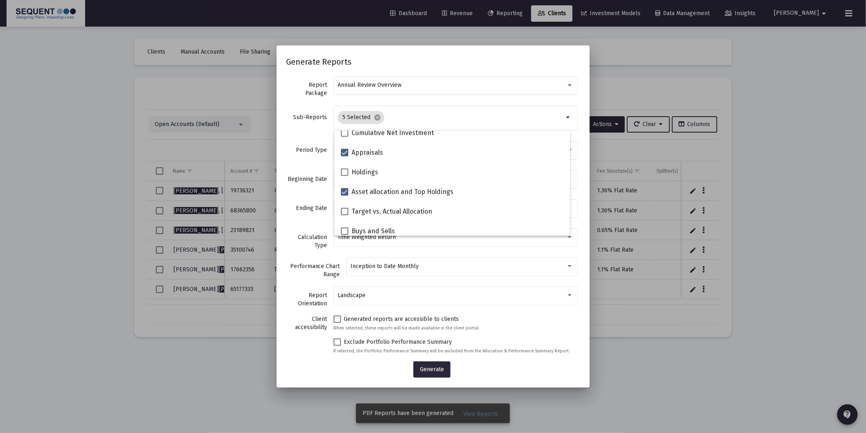
click at [501, 314] on mat-form-field "Landscape" at bounding box center [456, 299] width 244 height 29
click at [402, 146] on div "Select period type" at bounding box center [456, 150] width 236 height 20
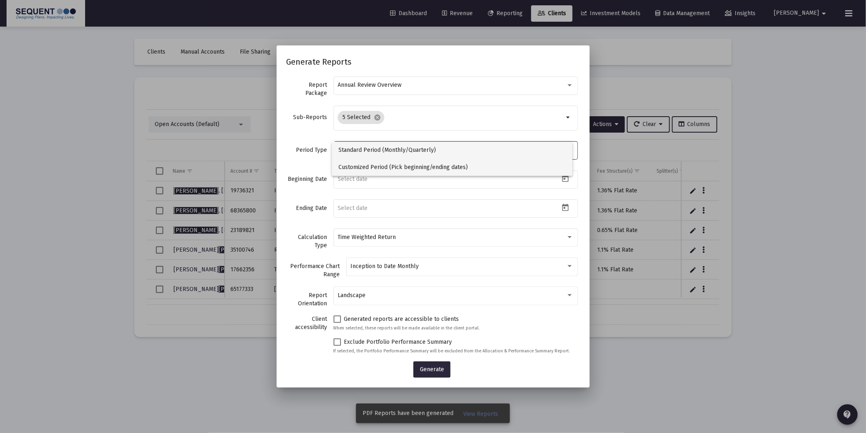
click at [398, 166] on span "Customized Period (Pick beginning/ending dates)" at bounding box center [452, 167] width 227 height 17
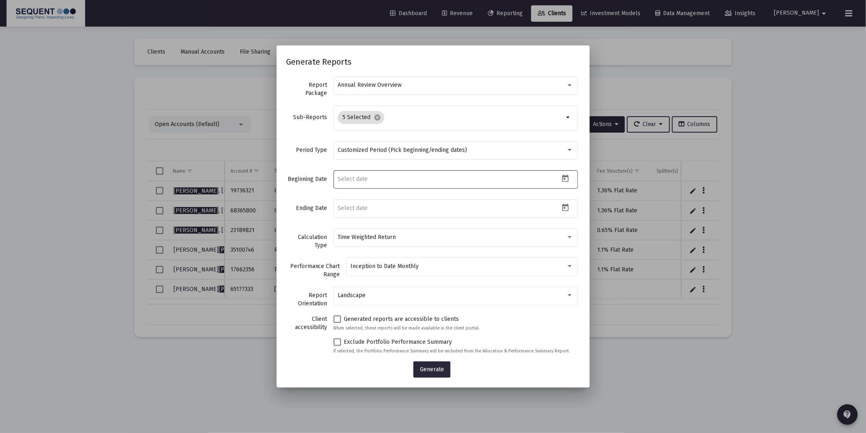
click at [381, 178] on input at bounding box center [449, 179] width 222 height 7
click at [562, 176] on icon "Open calendar" at bounding box center [565, 178] width 7 height 7
click at [428, 201] on button "Previous month" at bounding box center [425, 206] width 16 height 16
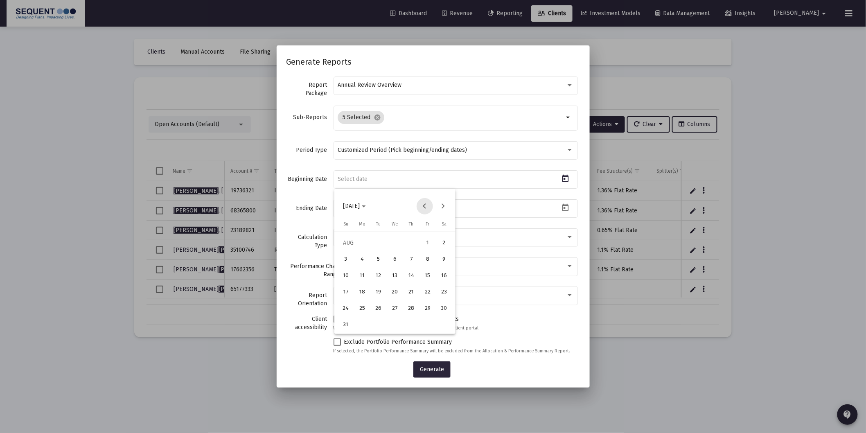
click at [428, 201] on button "Previous month" at bounding box center [425, 206] width 16 height 16
click at [427, 201] on button "Previous month" at bounding box center [425, 206] width 16 height 16
click at [424, 204] on button "Previous month" at bounding box center [425, 206] width 16 height 16
drag, startPoint x: 377, startPoint y: 262, endPoint x: 452, endPoint y: 230, distance: 81.1
click at [378, 262] on div "1" at bounding box center [378, 259] width 15 height 15
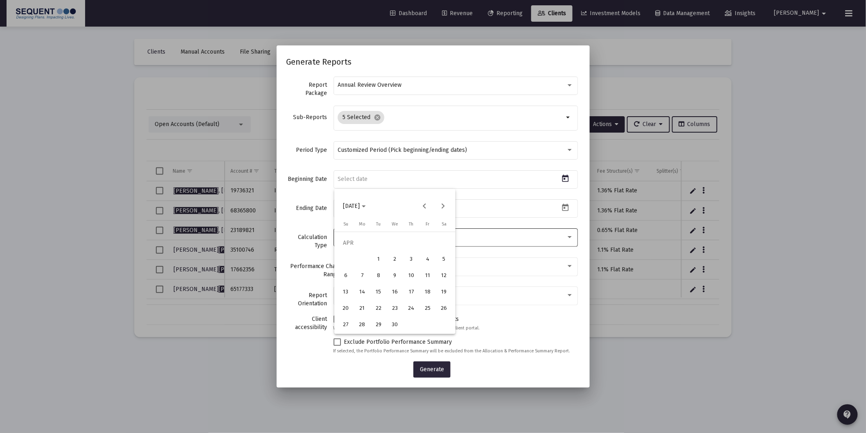
type input "[DATE]"
click at [561, 210] on icon "Open calendar" at bounding box center [565, 207] width 9 height 9
click at [420, 235] on button "Previous month" at bounding box center [425, 235] width 16 height 16
click at [382, 353] on div "30" at bounding box center [378, 354] width 15 height 15
type input "[DATE]"
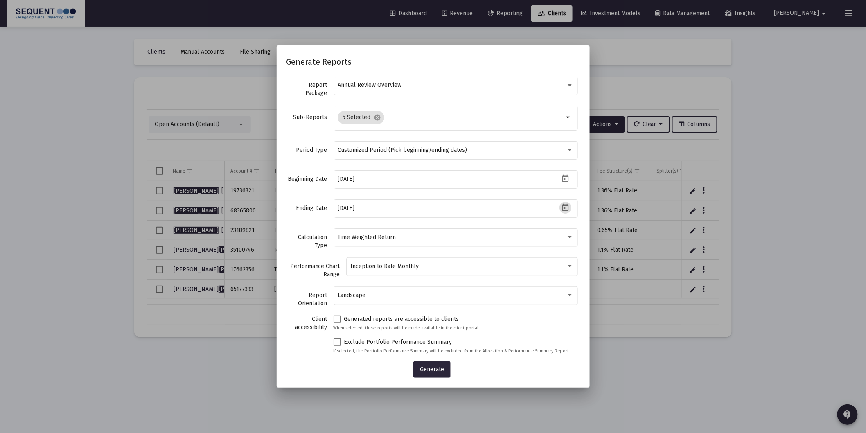
click at [496, 328] on p "When selected, these reports will be made available in the client portal." at bounding box center [456, 328] width 244 height 8
click at [438, 374] on button "Generate" at bounding box center [431, 369] width 37 height 16
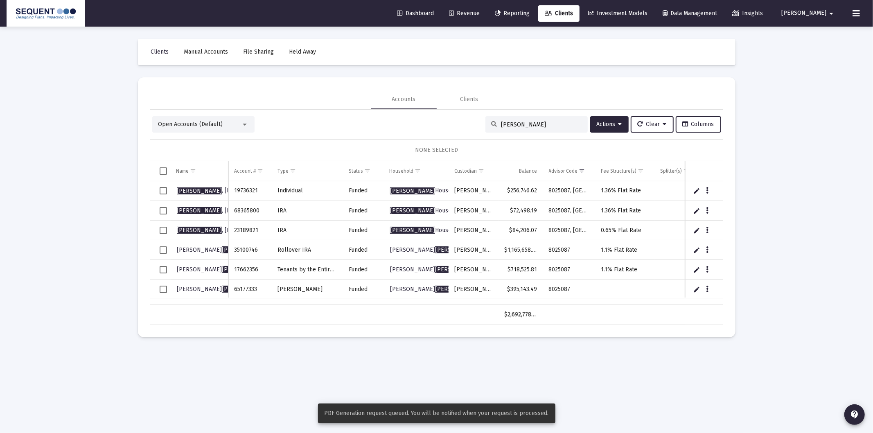
click at [526, 11] on span "Reporting" at bounding box center [512, 13] width 35 height 7
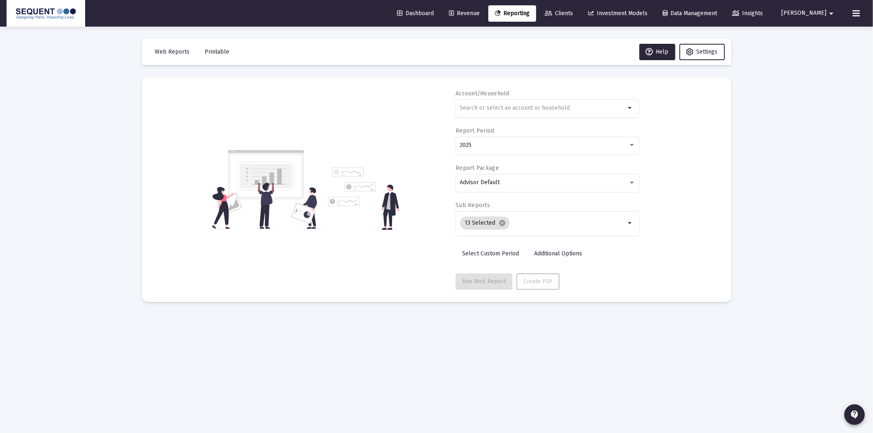
click at [224, 54] on span "Printable" at bounding box center [217, 51] width 25 height 7
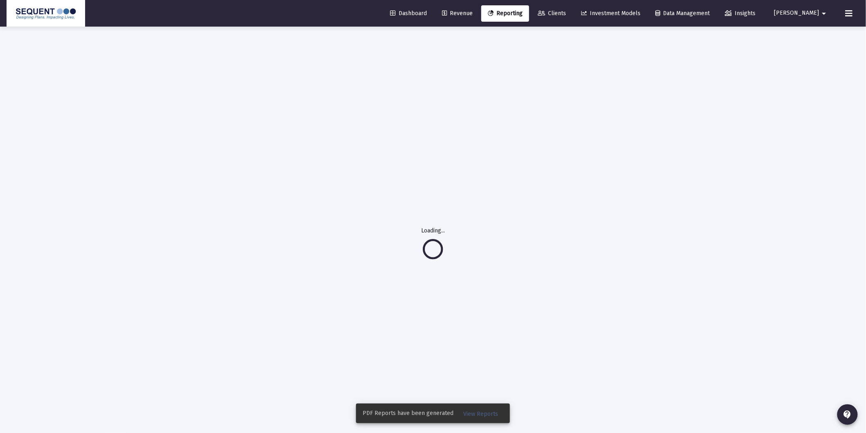
click at [486, 410] on button "View Reports" at bounding box center [481, 413] width 48 height 15
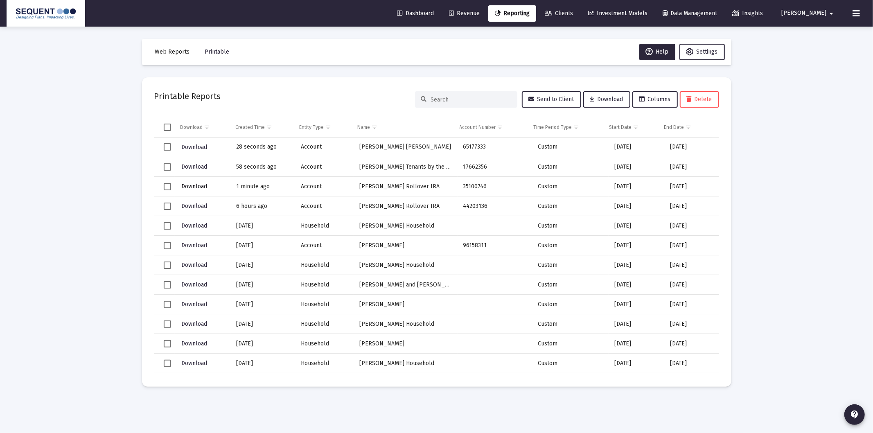
click at [194, 185] on span "Download" at bounding box center [194, 186] width 26 height 7
click at [199, 165] on span "Download" at bounding box center [194, 166] width 26 height 7
click at [206, 146] on span "Download" at bounding box center [194, 147] width 26 height 7
